Goal: Information Seeking & Learning: Learn about a topic

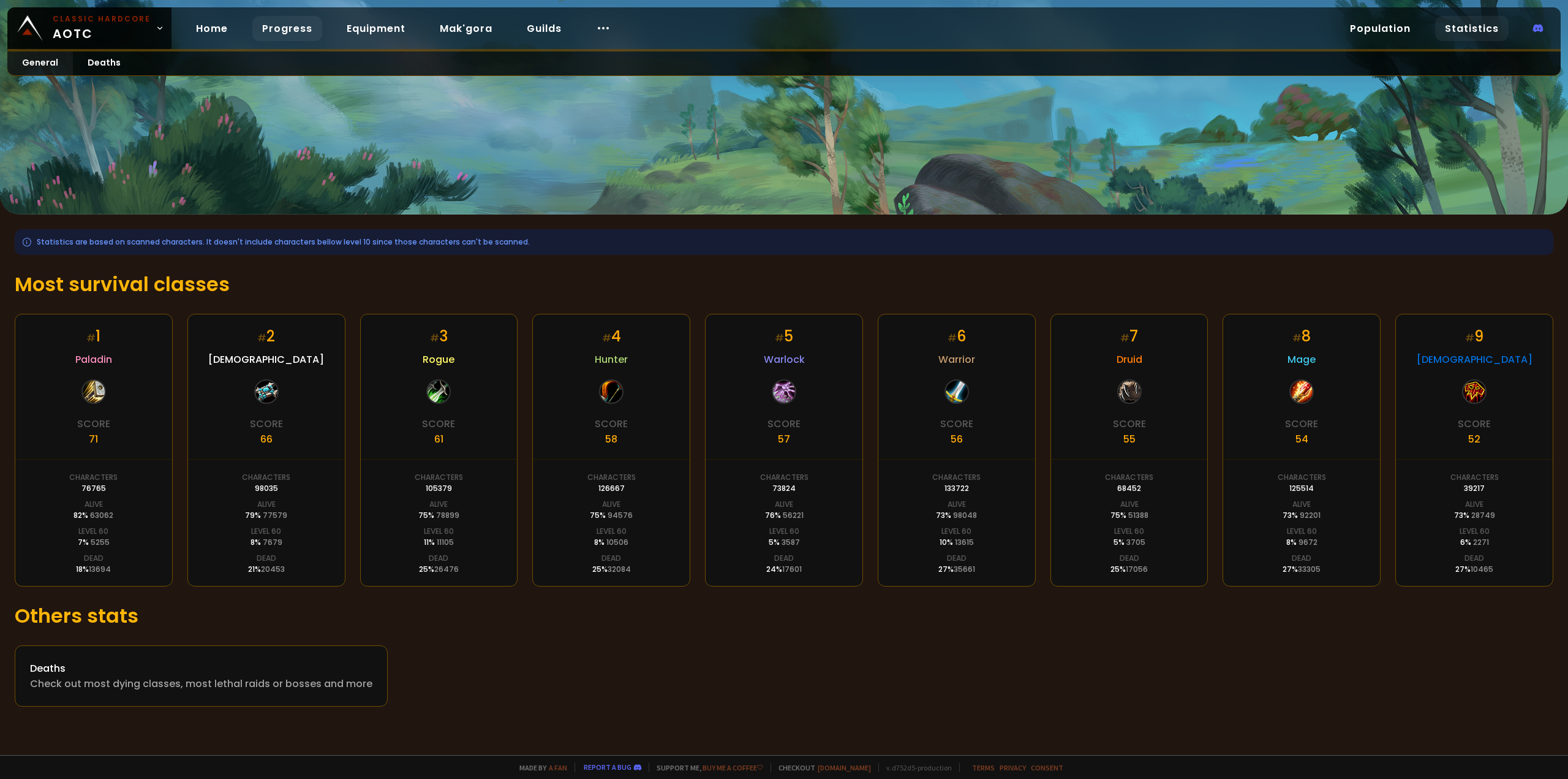
click at [284, 37] on link "Progress" at bounding box center [287, 28] width 70 height 25
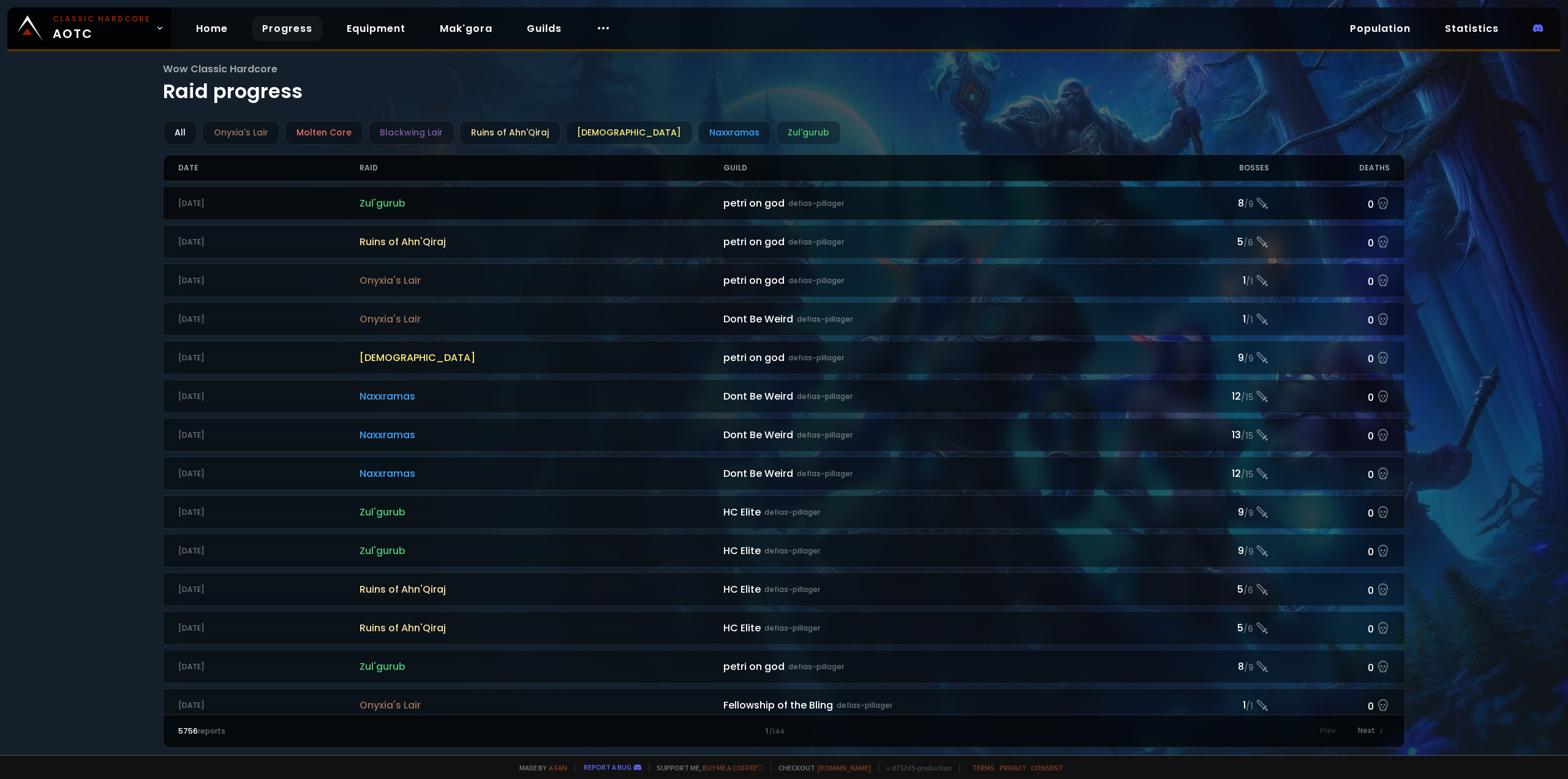
click at [620, 210] on span "Zul'gurub" at bounding box center [541, 203] width 364 height 15
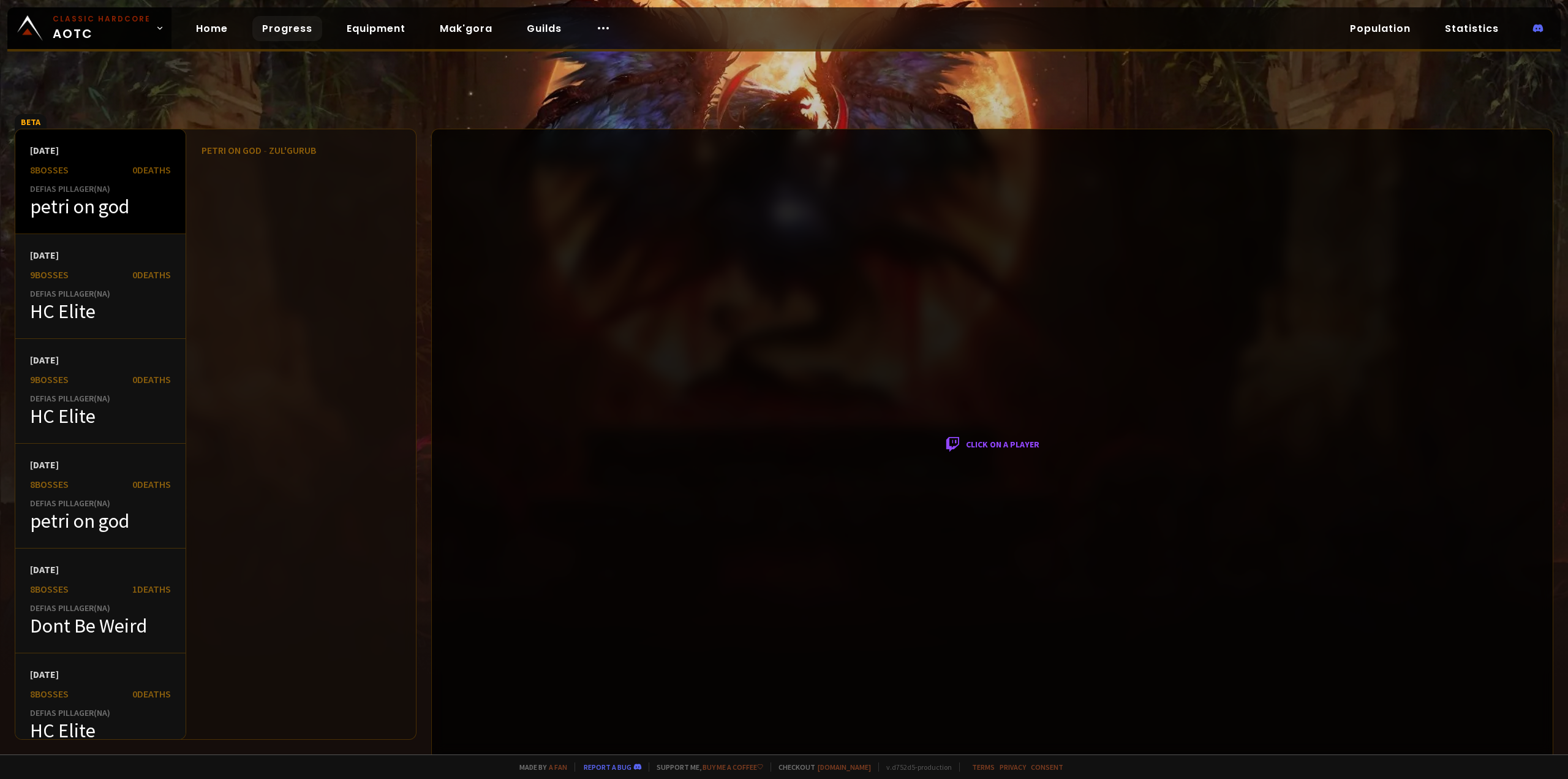
click at [86, 210] on div "petri on god" at bounding box center [100, 206] width 141 height 25
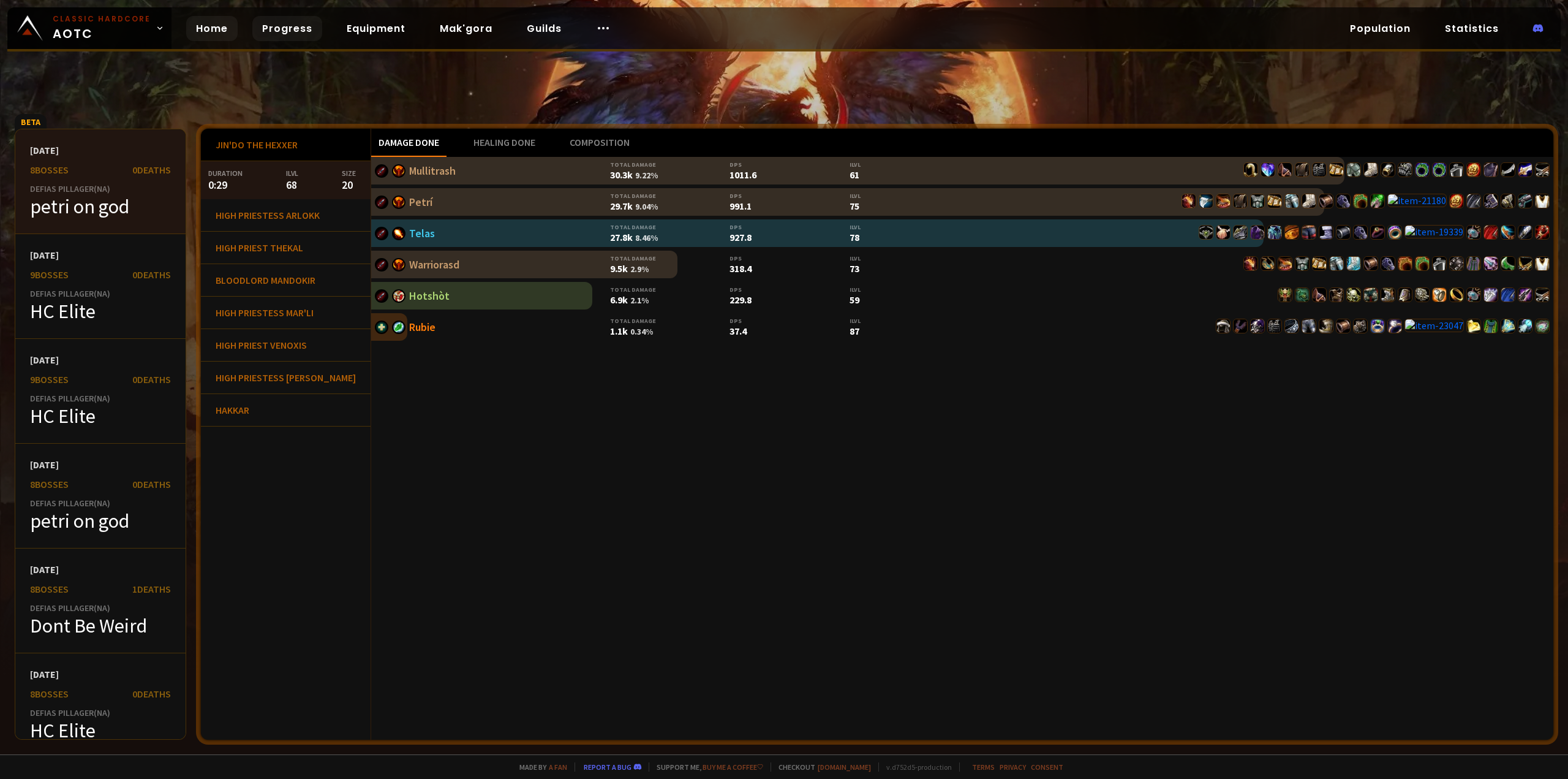
click at [223, 30] on link "Home" at bounding box center [211, 28] width 51 height 25
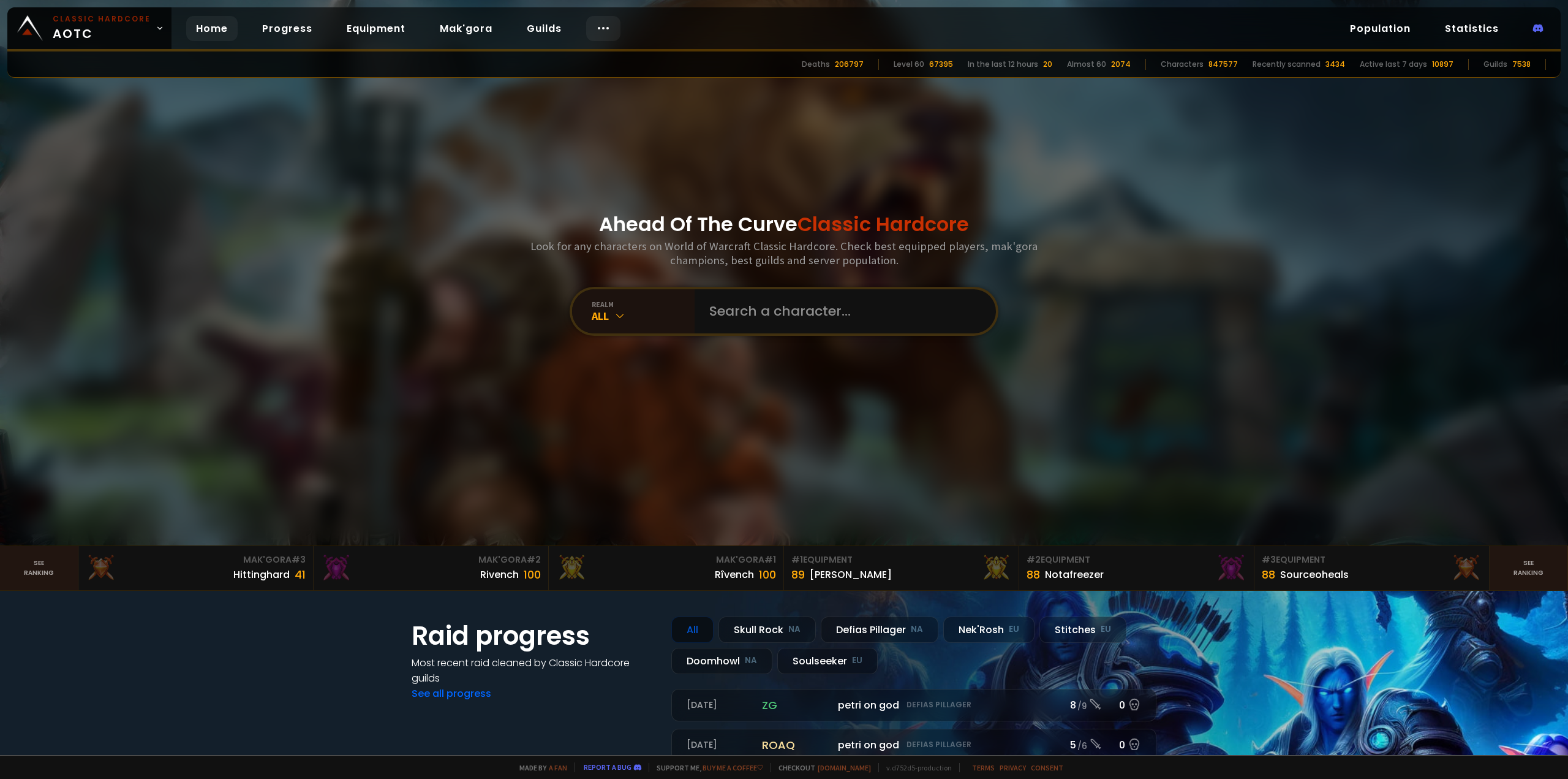
click at [596, 35] on icon at bounding box center [603, 28] width 15 height 15
click at [596, 33] on icon at bounding box center [603, 28] width 15 height 15
click at [176, 25] on div "Home Progress Equipment Mak'gora Guilds" at bounding box center [403, 28] width 464 height 40
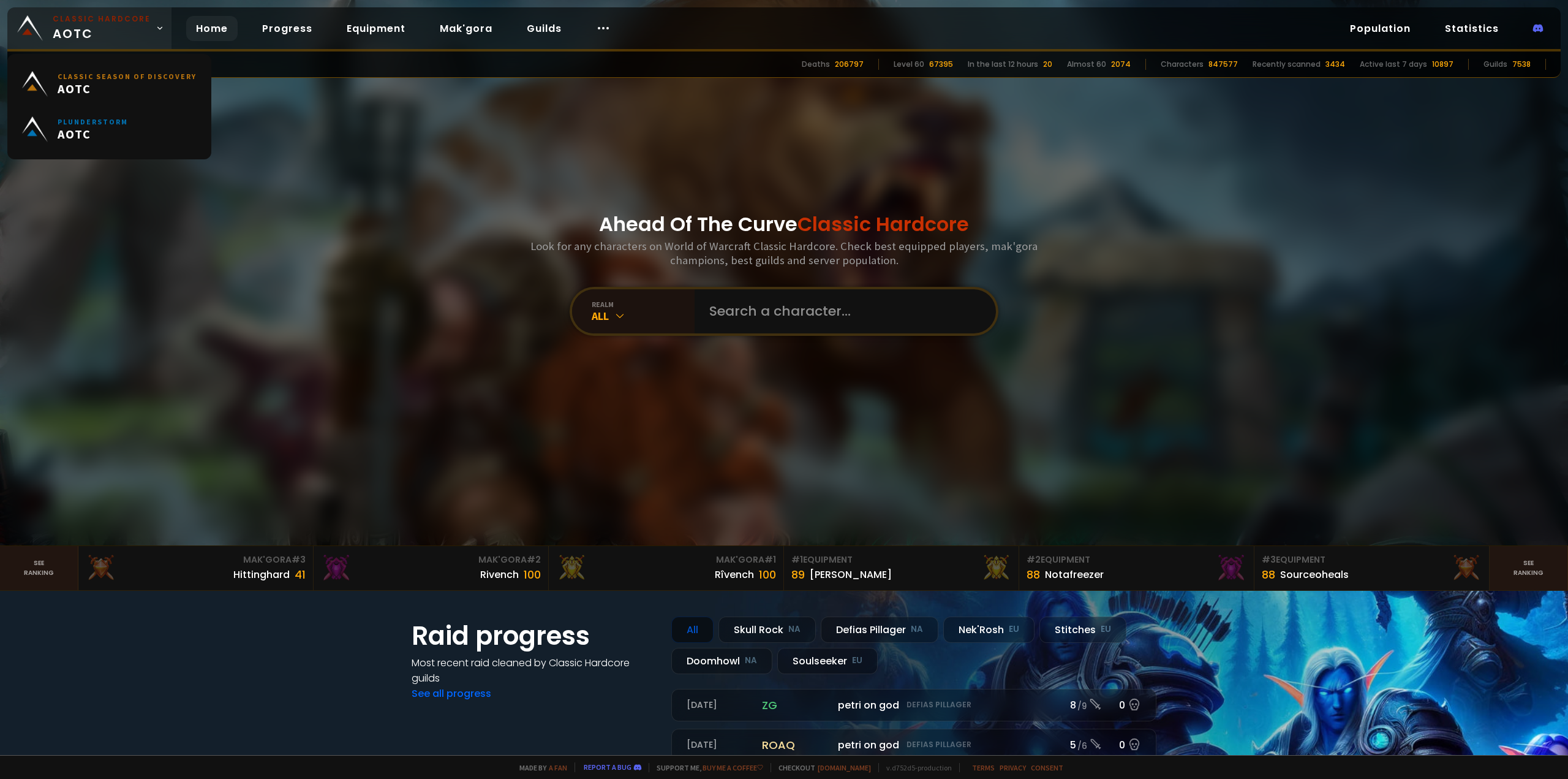
click at [165, 28] on link "Classic Hardcore AOTC" at bounding box center [89, 28] width 164 height 42
click at [164, 37] on link "Classic Hardcore AOTC" at bounding box center [89, 28] width 164 height 42
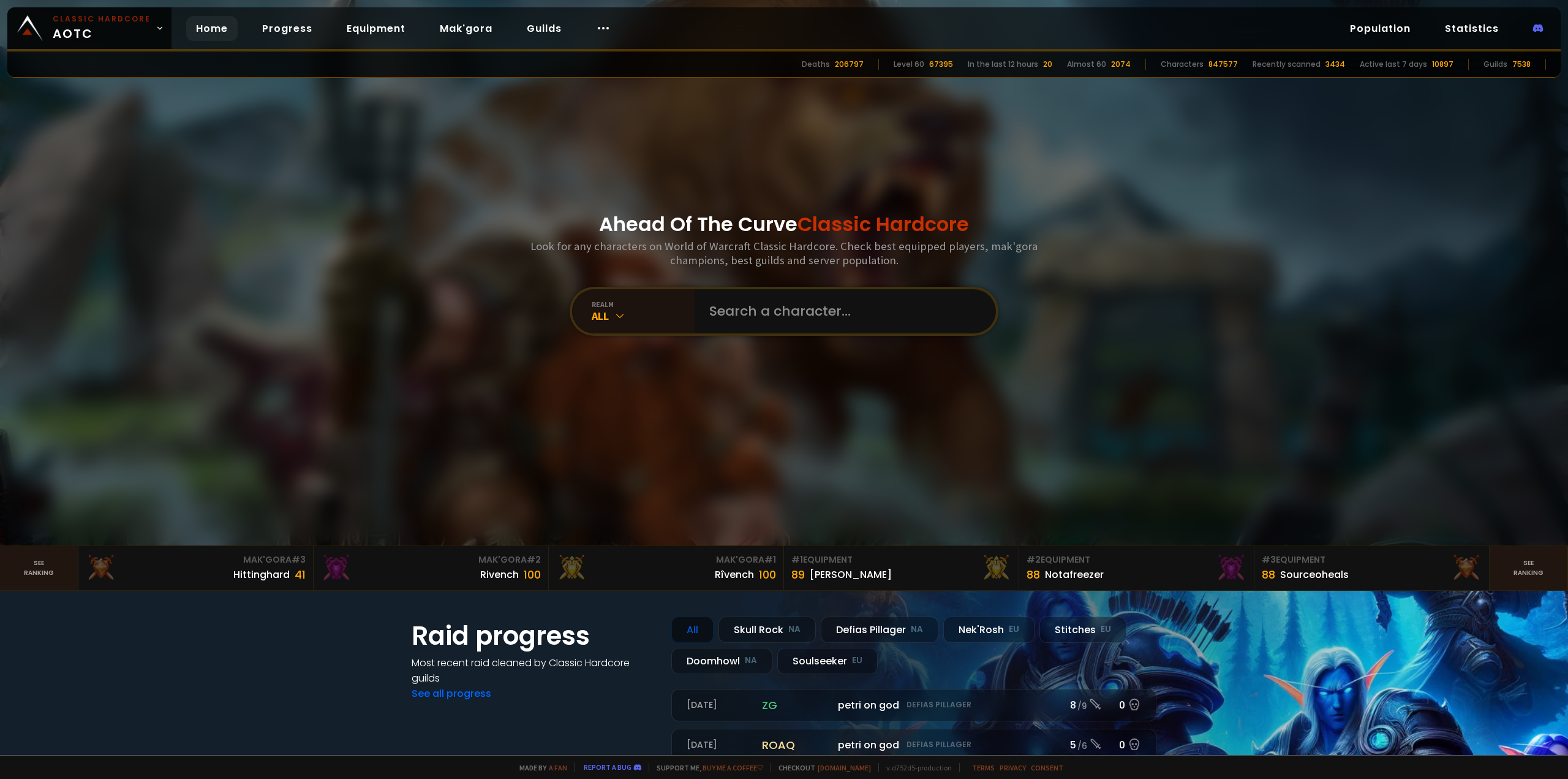
click at [1473, 42] on div "Classic Hardcore AOTC Home Progress Equipment Mak'gora Guilds Population Statis…" at bounding box center [784, 30] width 1553 height 44
click at [1474, 35] on link "Statistics" at bounding box center [1472, 28] width 73 height 25
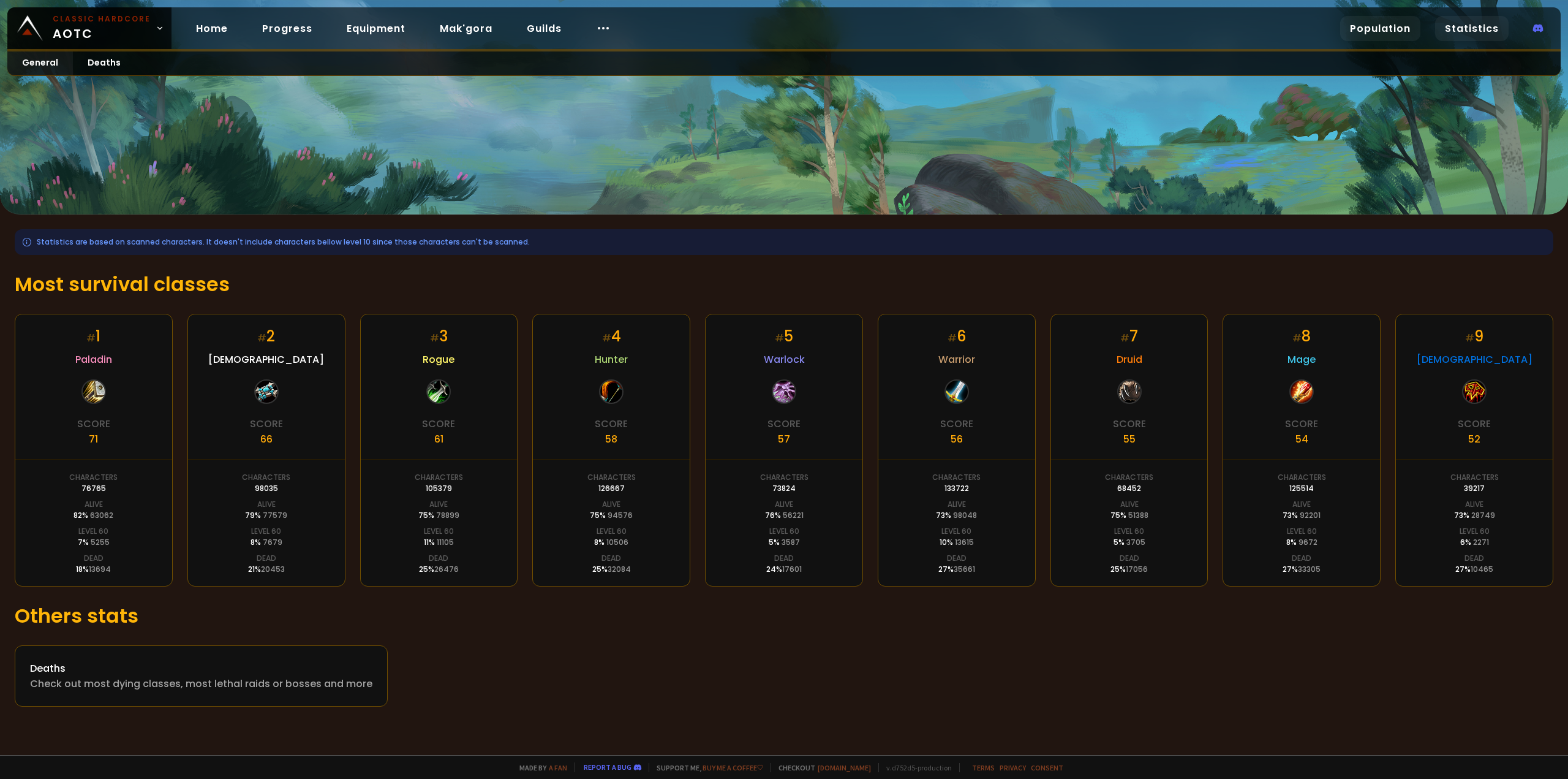
click at [1369, 26] on link "Population" at bounding box center [1380, 28] width 80 height 25
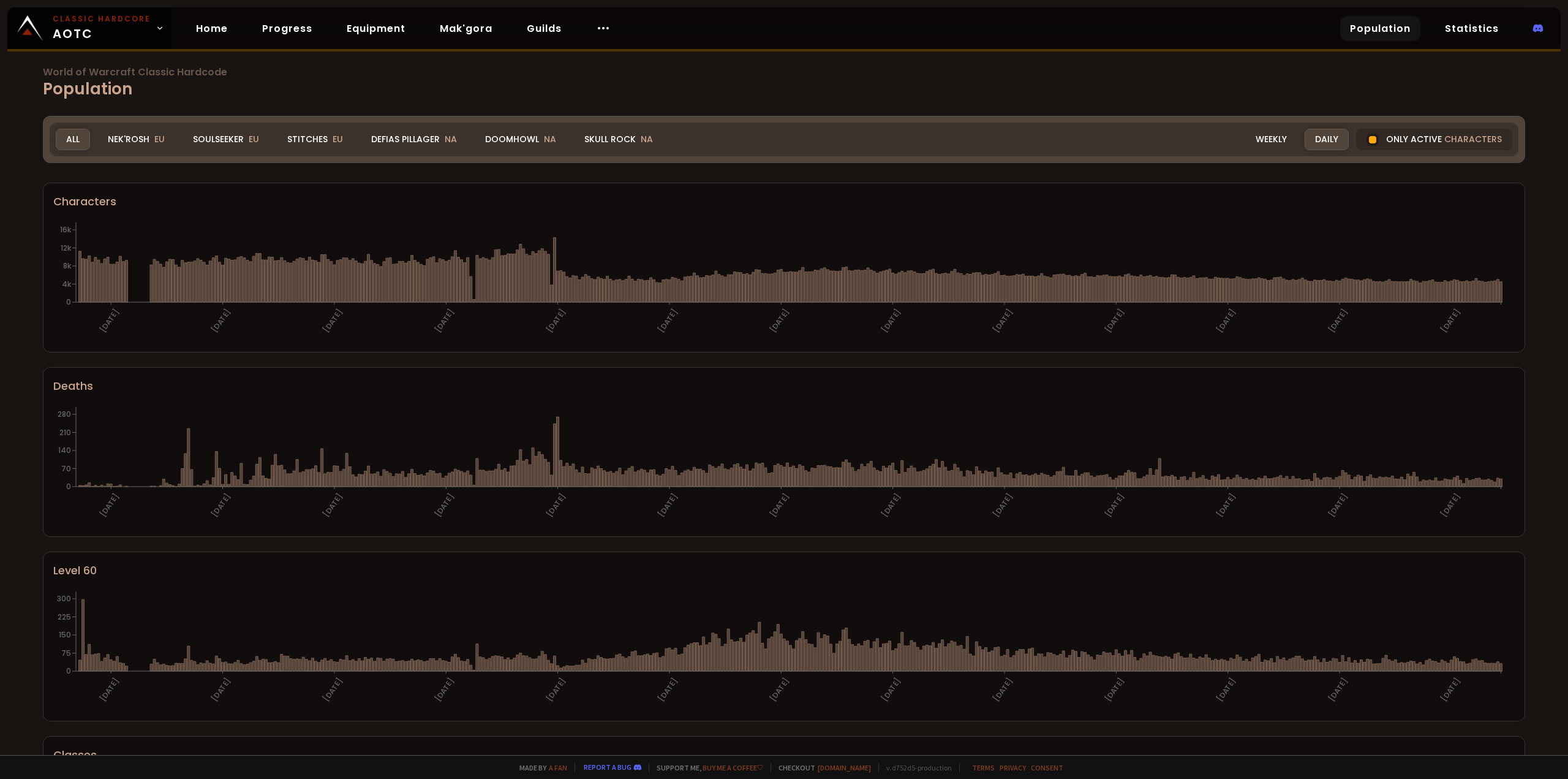
drag, startPoint x: 524, startPoint y: 145, endPoint x: 522, endPoint y: 153, distance: 8.2
click at [524, 143] on div "Doomhowl NA" at bounding box center [520, 139] width 92 height 22
click at [522, 141] on div "Doomhowl NA" at bounding box center [520, 139] width 92 height 22
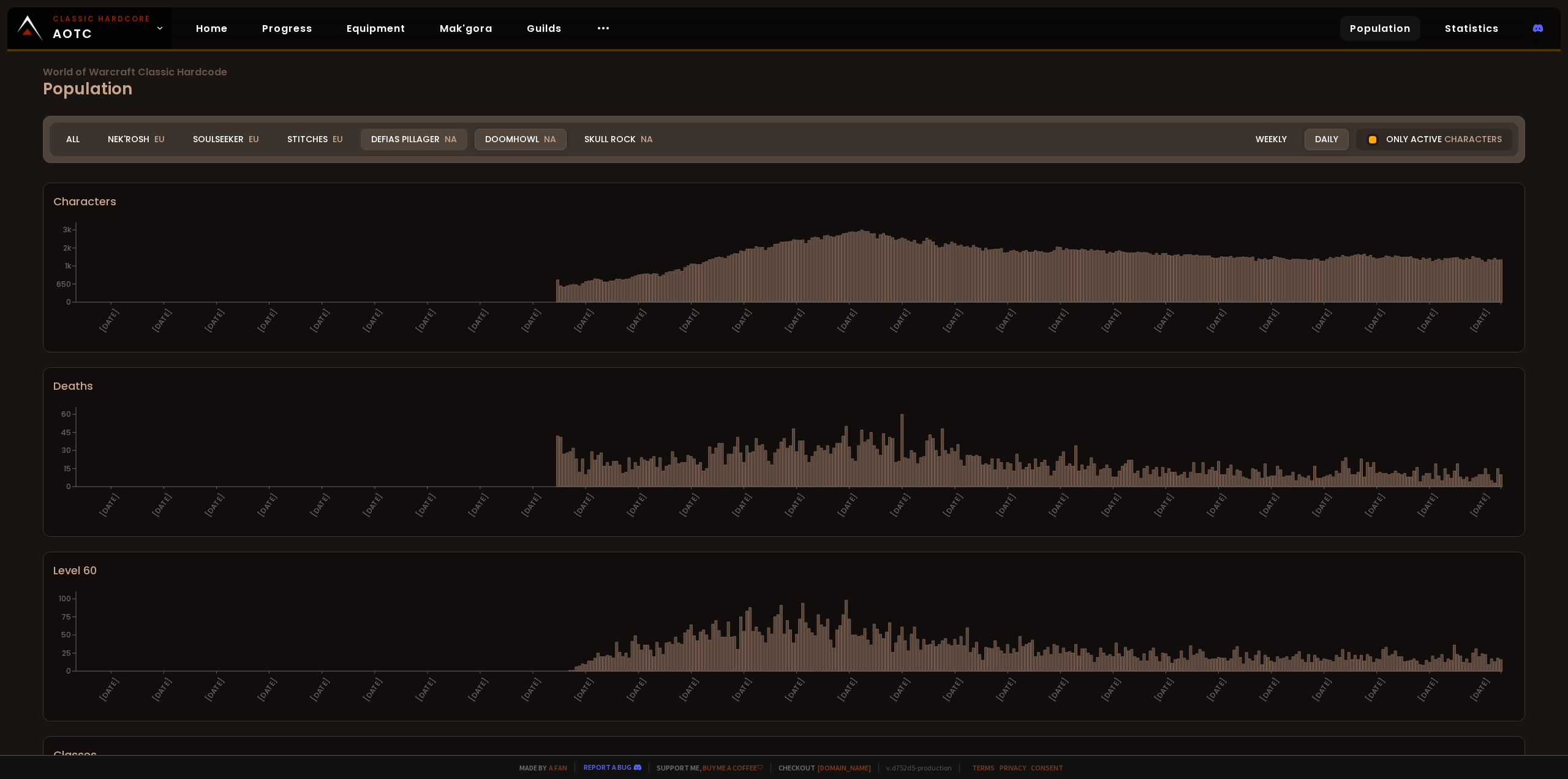
click at [418, 147] on div "Defias Pillager NA" at bounding box center [414, 139] width 106 height 22
